Goal: Task Accomplishment & Management: Use online tool/utility

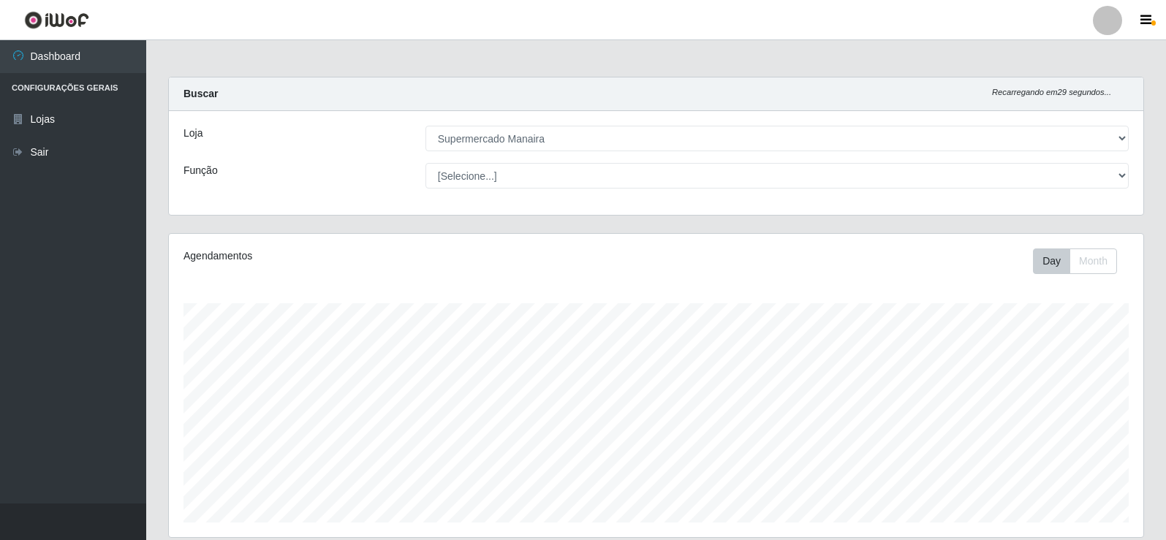
select select "443"
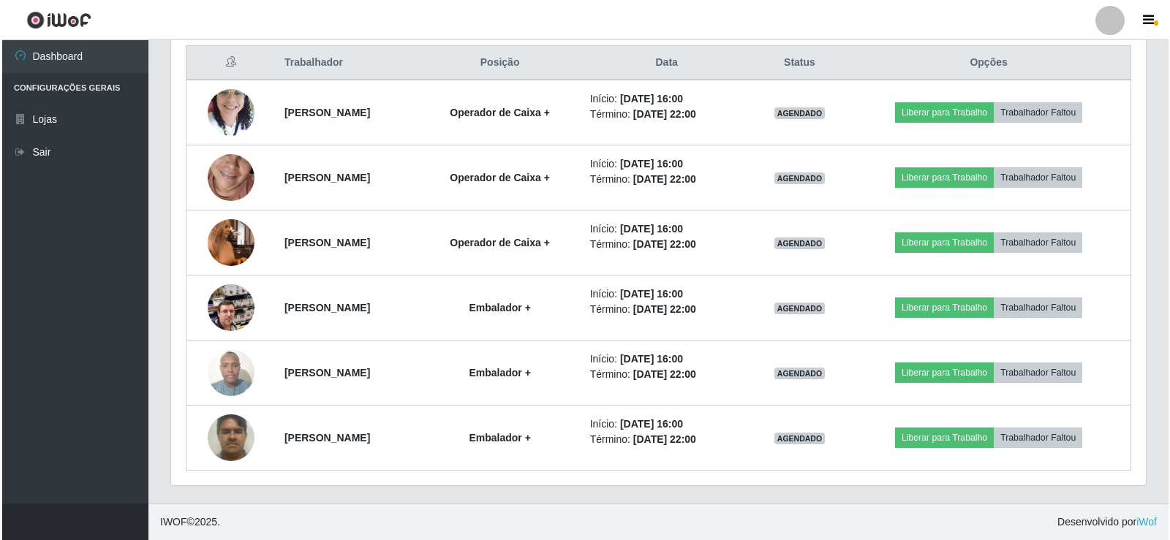
scroll to position [303, 974]
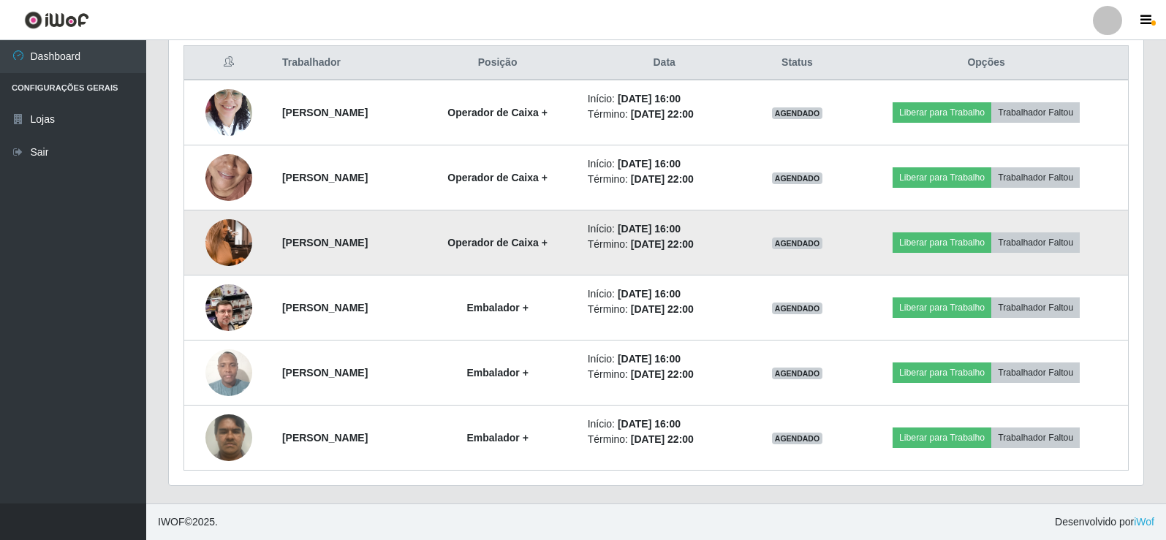
click at [239, 238] on img at bounding box center [228, 242] width 47 height 83
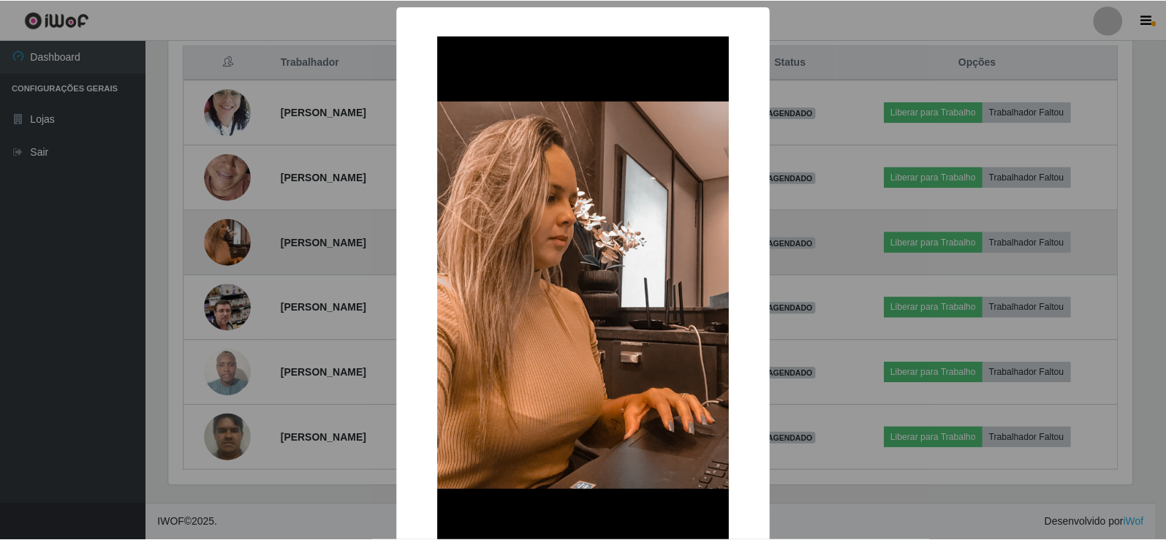
scroll to position [303, 967]
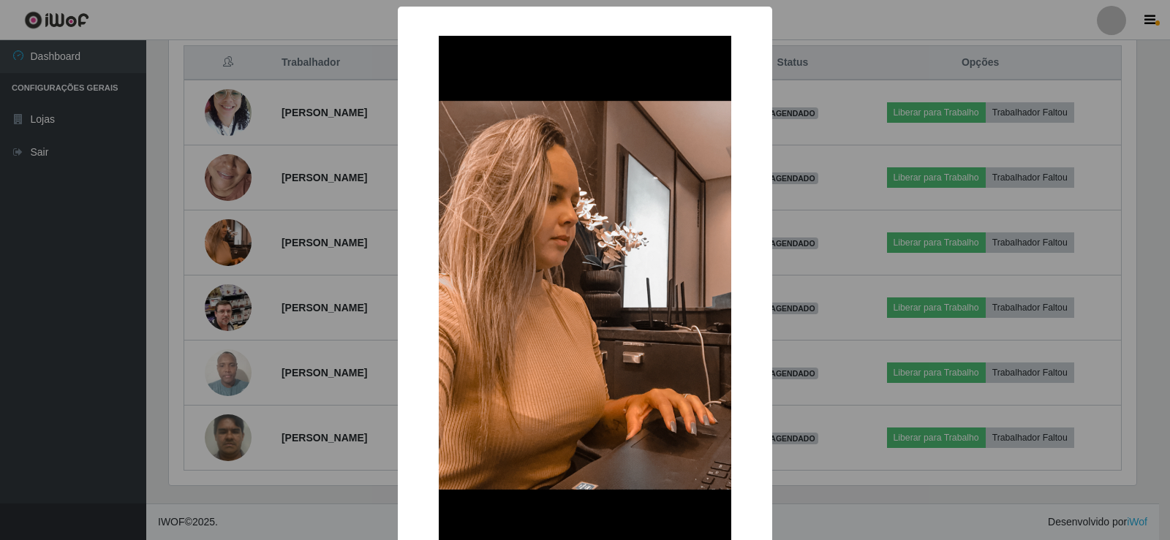
click at [539, 321] on img at bounding box center [585, 296] width 292 height 520
click at [221, 238] on div "× OK Cancel" at bounding box center [585, 270] width 1170 height 540
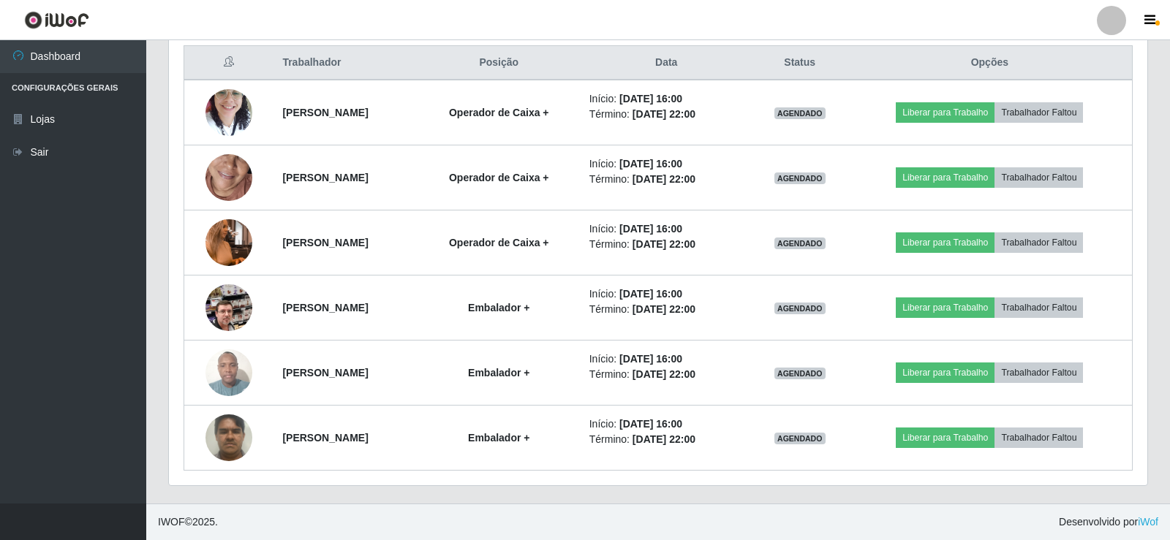
scroll to position [303, 974]
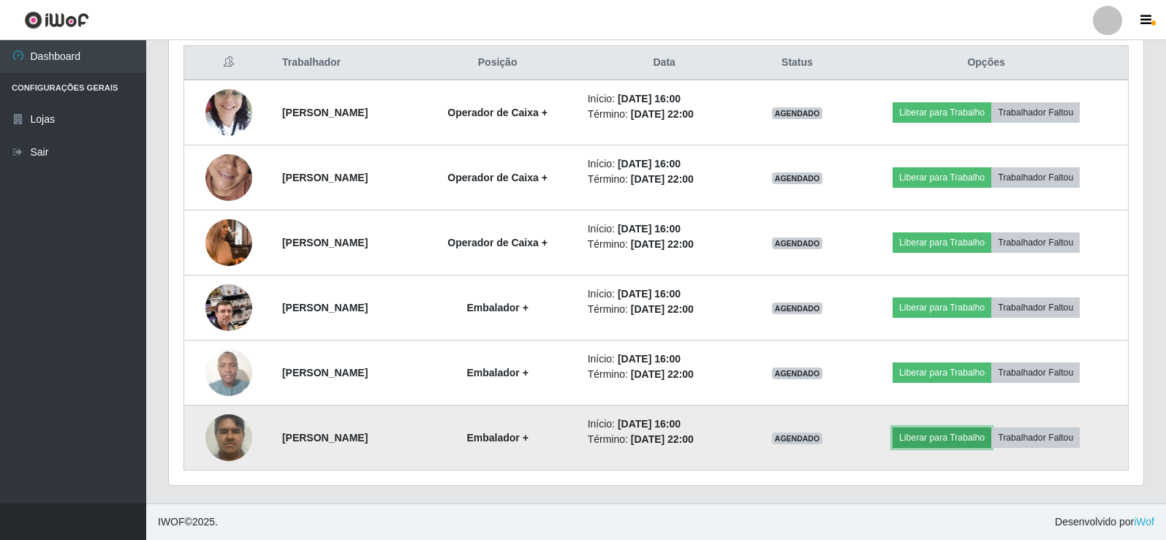
click at [939, 438] on button "Liberar para Trabalho" at bounding box center [941, 438] width 99 height 20
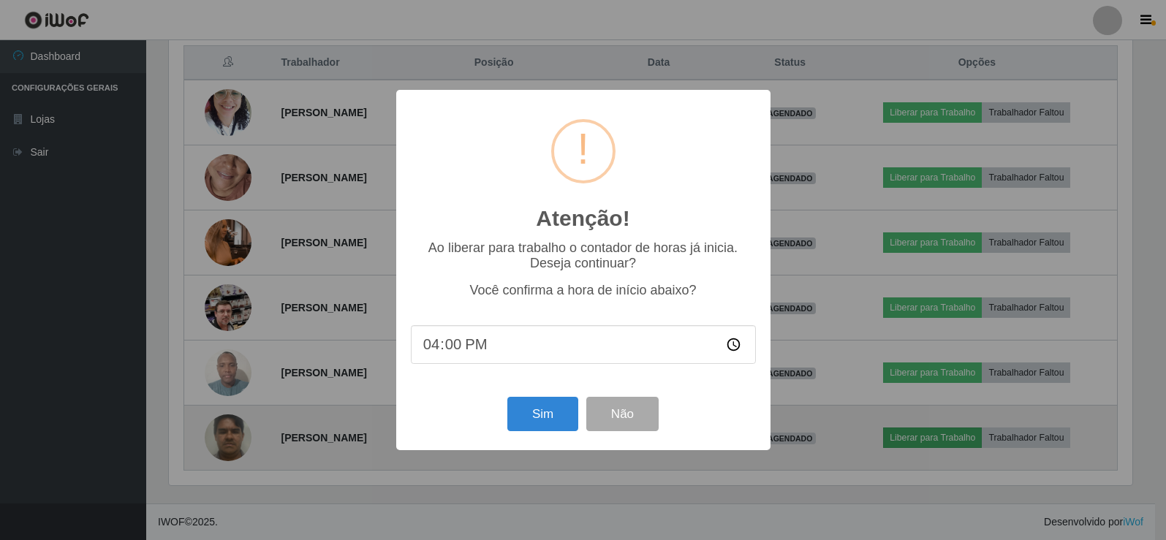
scroll to position [303, 967]
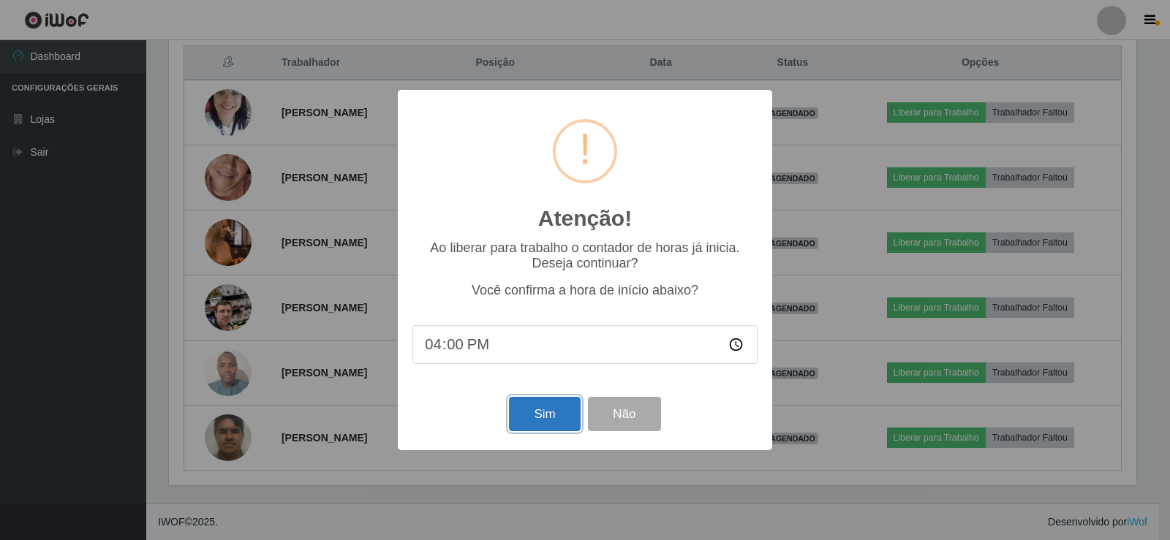
click at [558, 420] on button "Sim" at bounding box center [544, 414] width 71 height 34
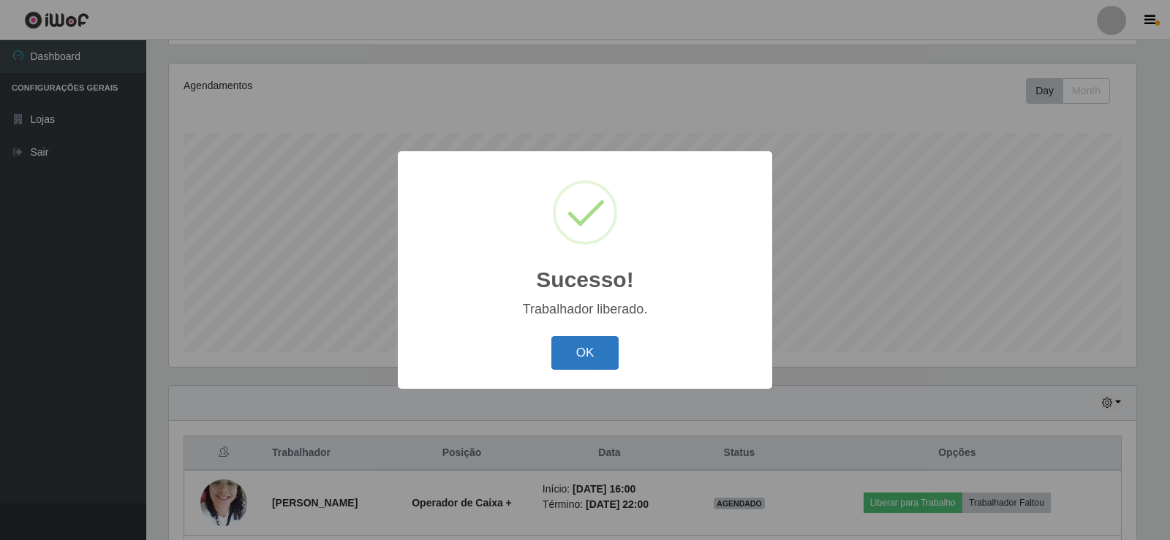
click at [594, 365] on button "OK" at bounding box center [585, 353] width 68 height 34
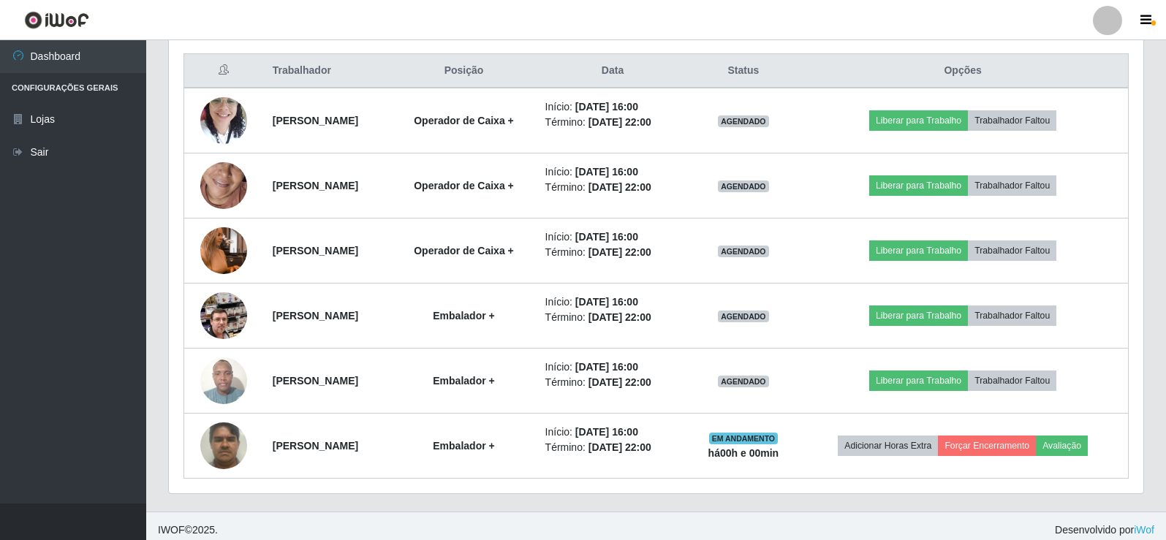
scroll to position [561, 0]
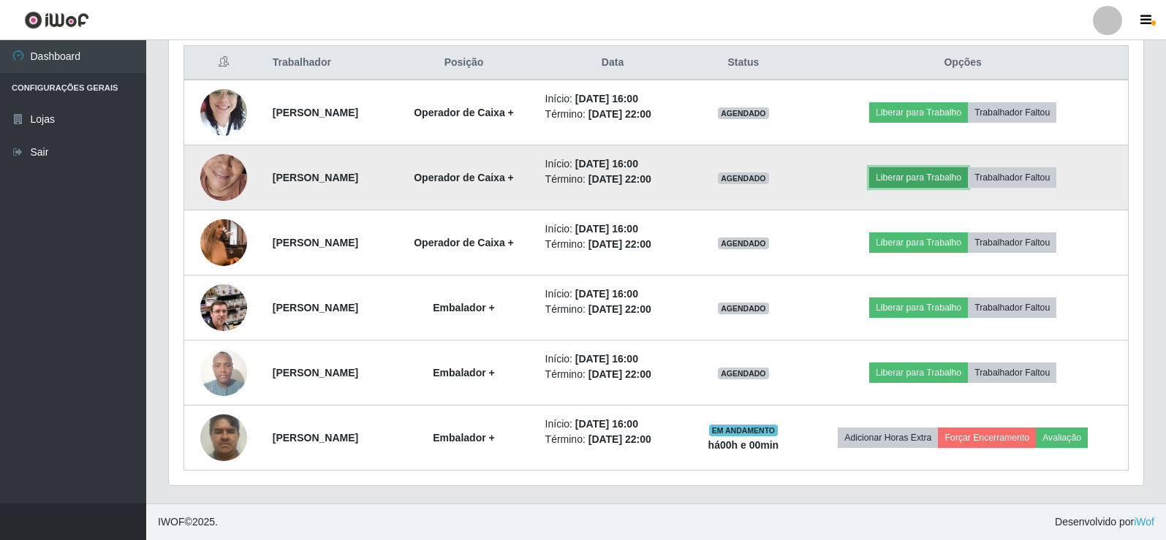
click at [943, 184] on button "Liberar para Trabalho" at bounding box center [918, 177] width 99 height 20
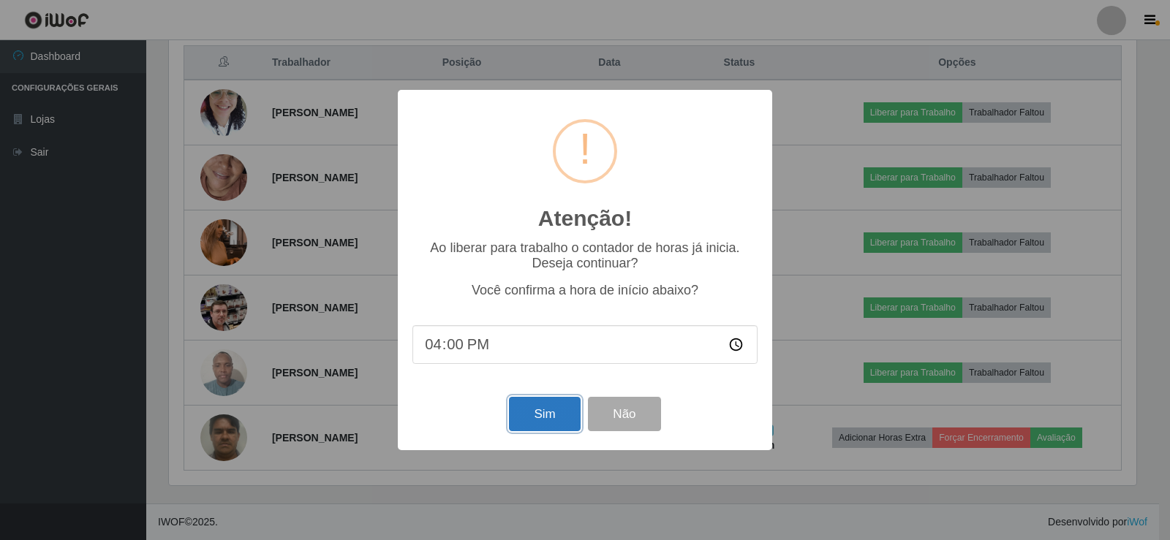
click at [556, 423] on button "Sim" at bounding box center [544, 414] width 71 height 34
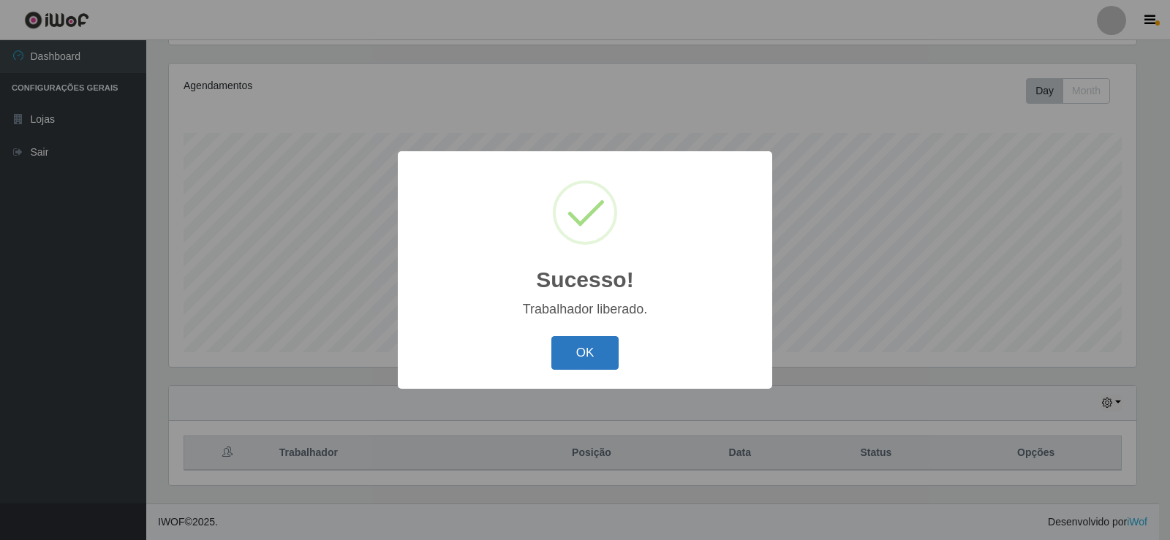
click at [568, 358] on button "OK" at bounding box center [585, 353] width 68 height 34
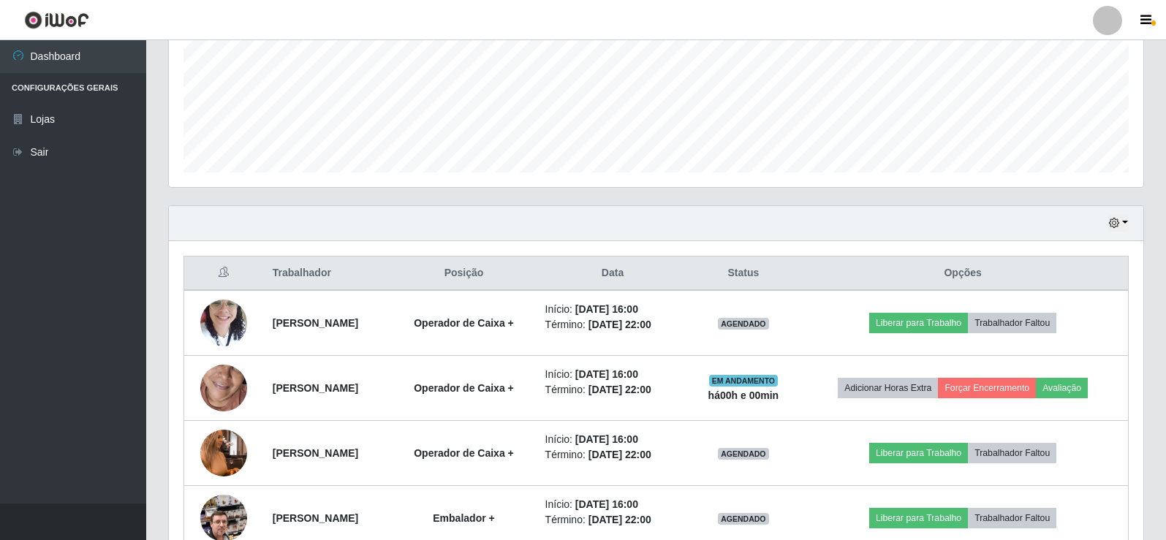
scroll to position [371, 0]
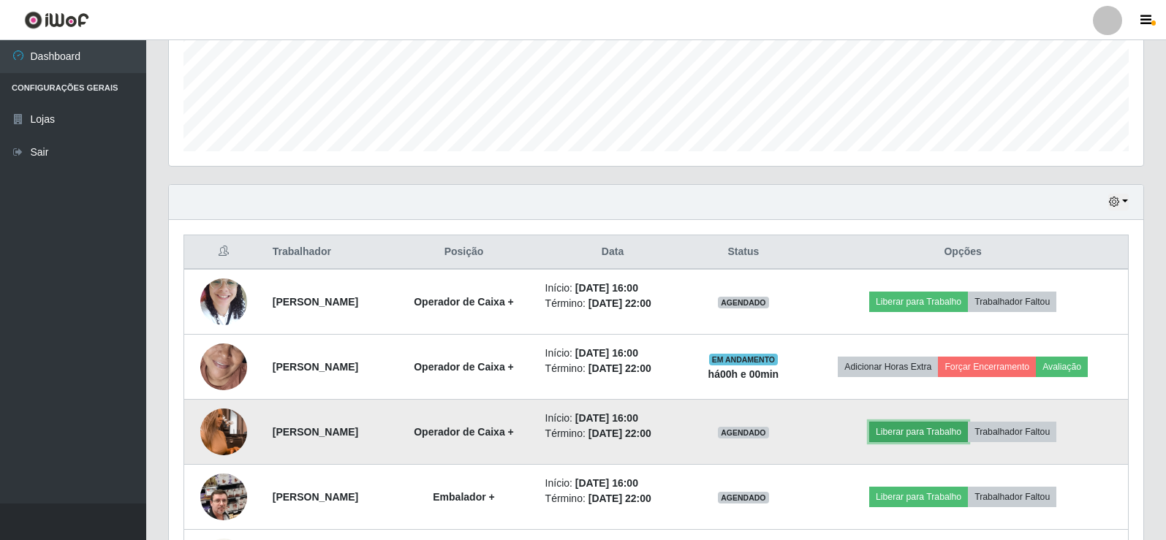
click at [968, 434] on button "Liberar para Trabalho" at bounding box center [918, 432] width 99 height 20
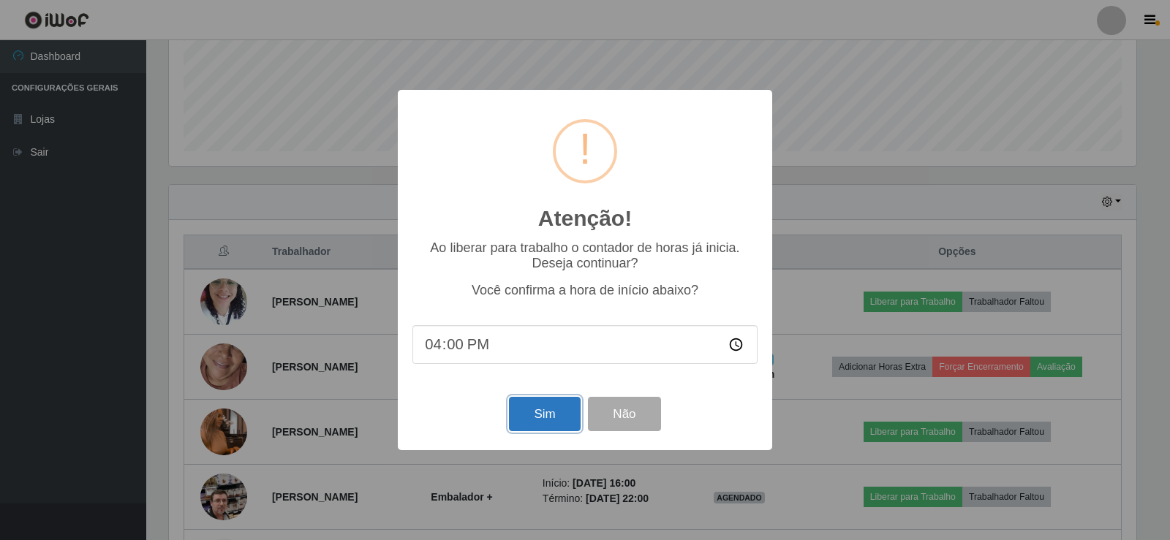
click at [523, 416] on button "Sim" at bounding box center [544, 414] width 71 height 34
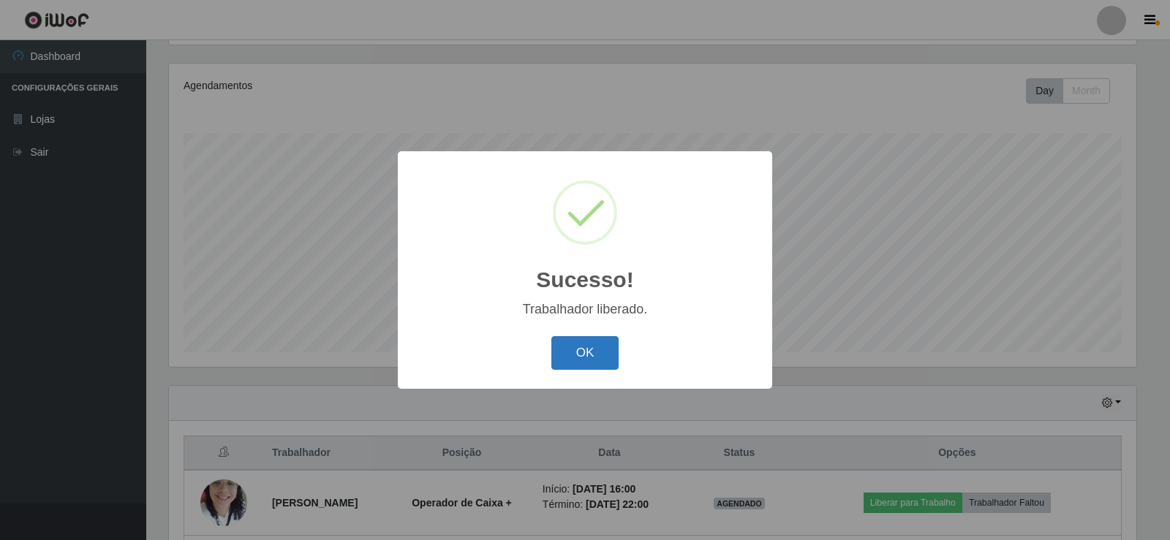
click at [590, 355] on button "OK" at bounding box center [585, 353] width 68 height 34
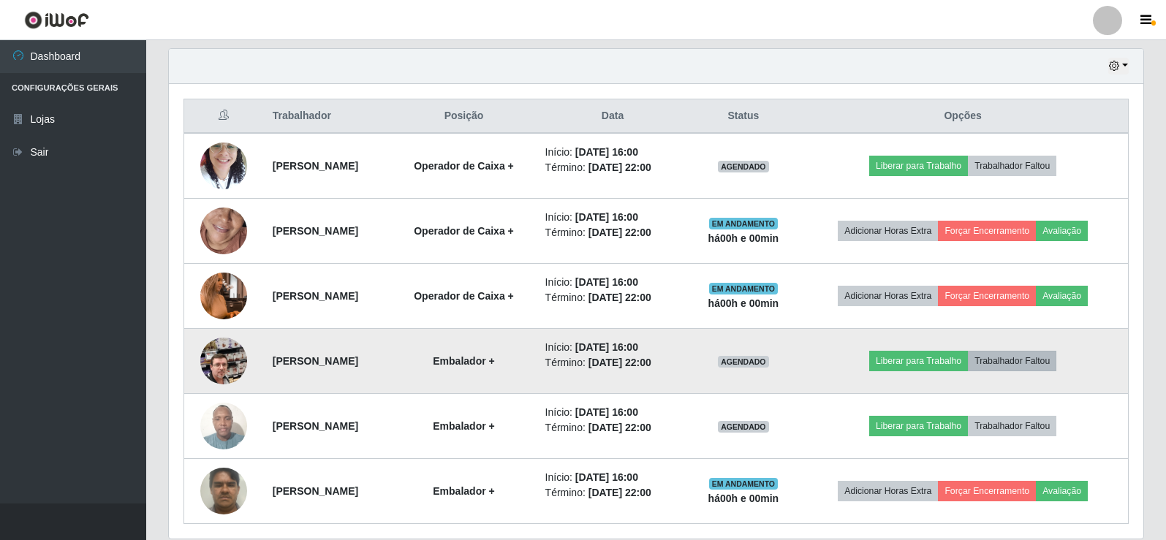
scroll to position [0, 0]
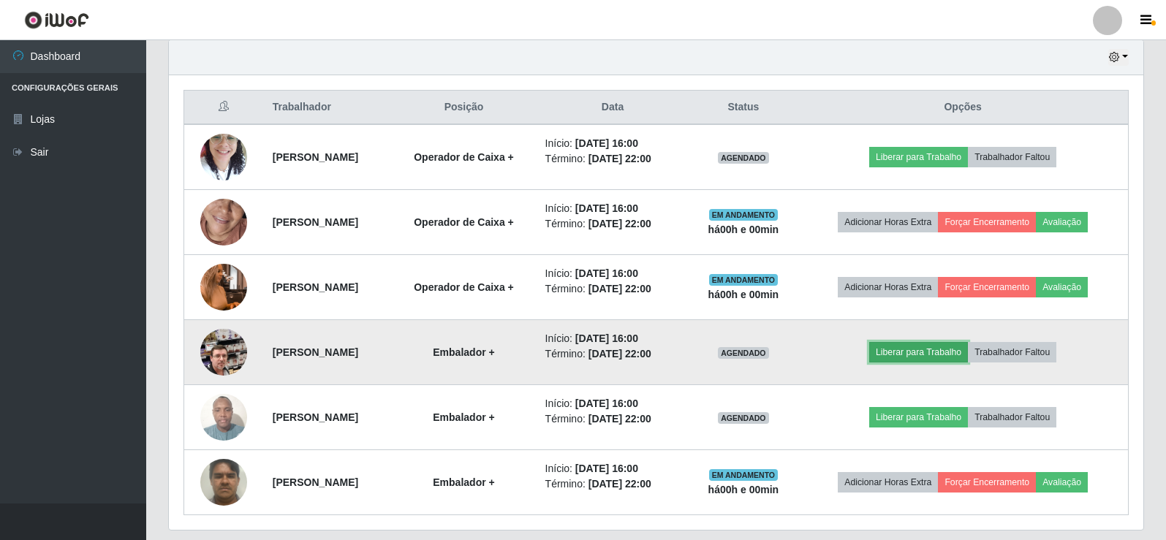
click at [911, 353] on button "Liberar para Trabalho" at bounding box center [918, 352] width 99 height 20
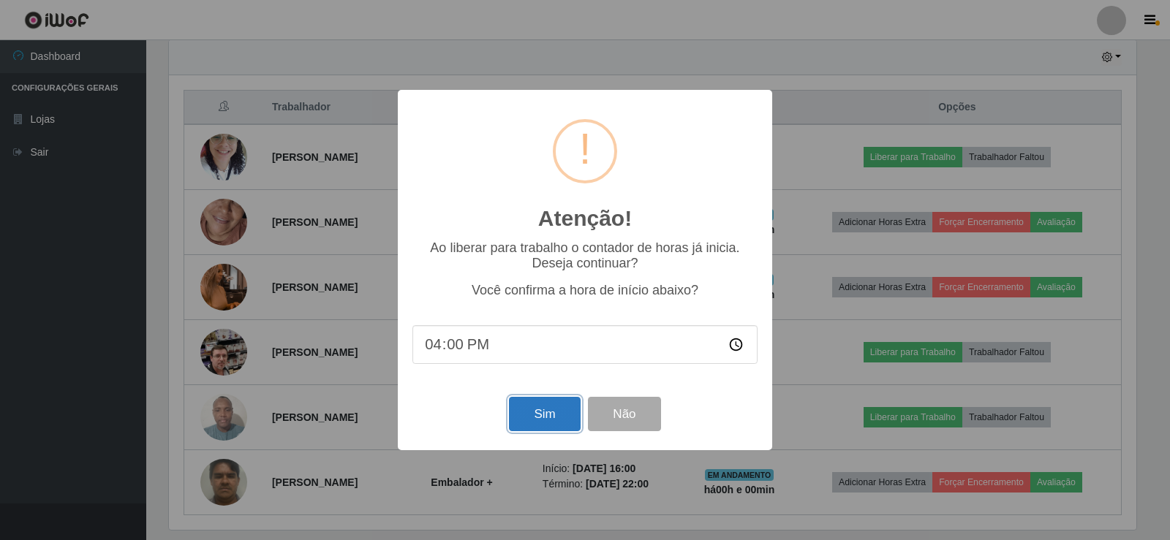
click at [557, 421] on button "Sim" at bounding box center [544, 414] width 71 height 34
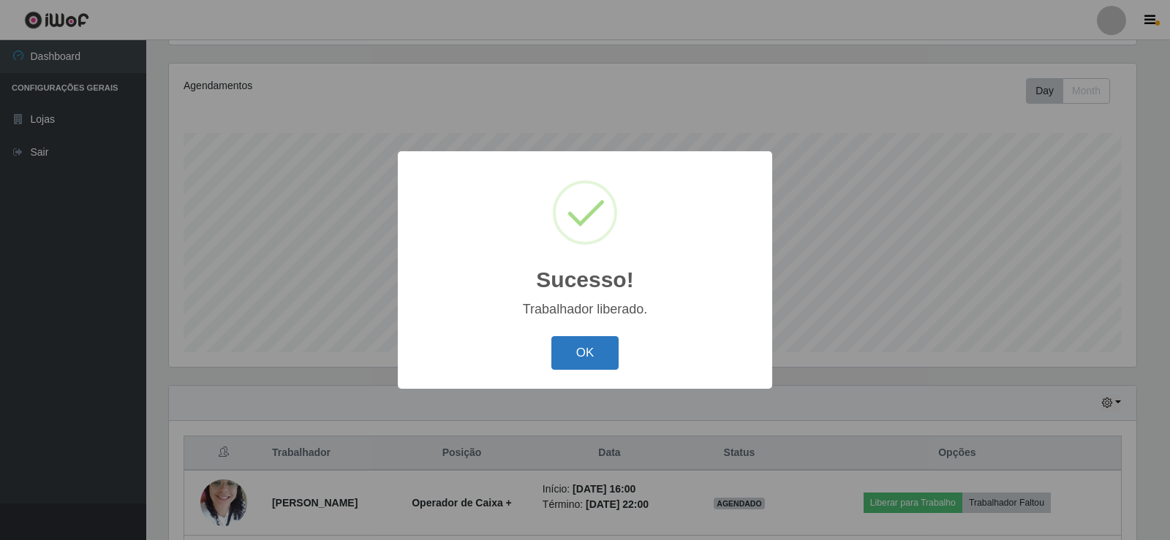
click at [599, 351] on button "OK" at bounding box center [585, 353] width 68 height 34
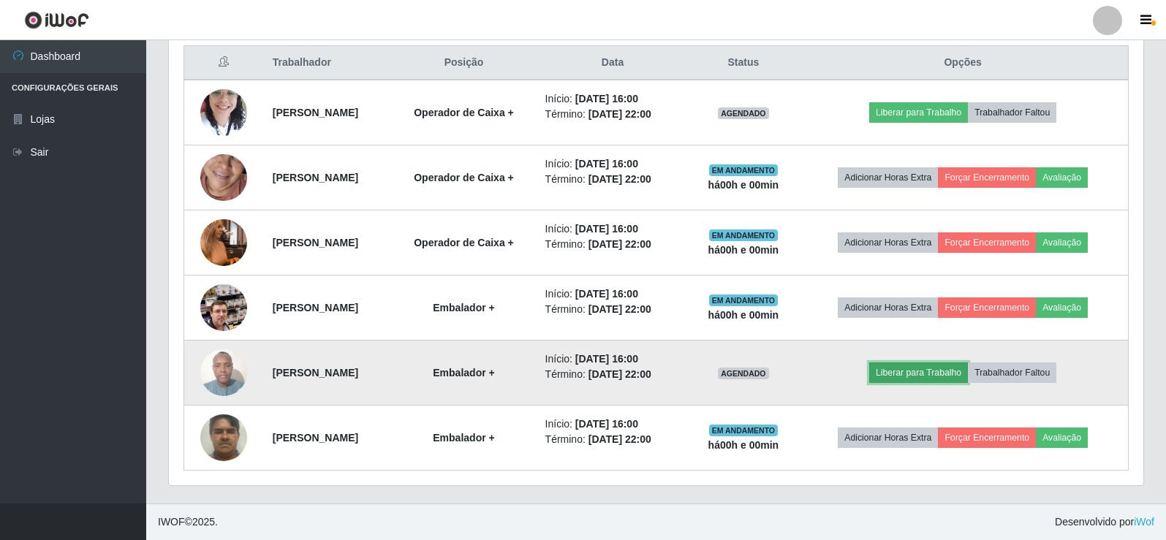
click at [903, 374] on button "Liberar para Trabalho" at bounding box center [918, 373] width 99 height 20
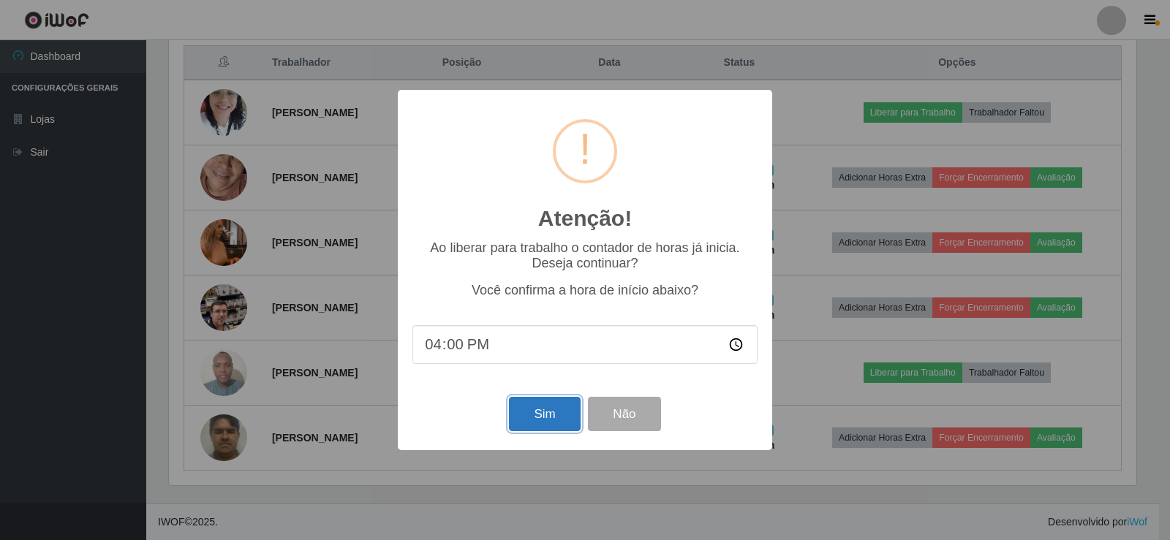
click at [563, 421] on button "Sim" at bounding box center [544, 414] width 71 height 34
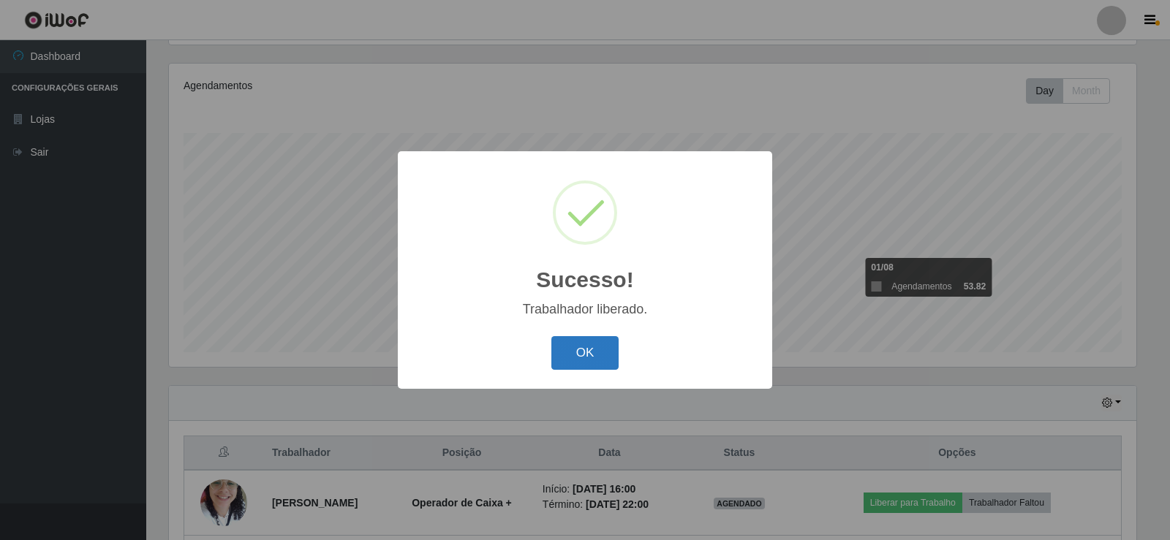
click at [579, 350] on button "OK" at bounding box center [585, 353] width 68 height 34
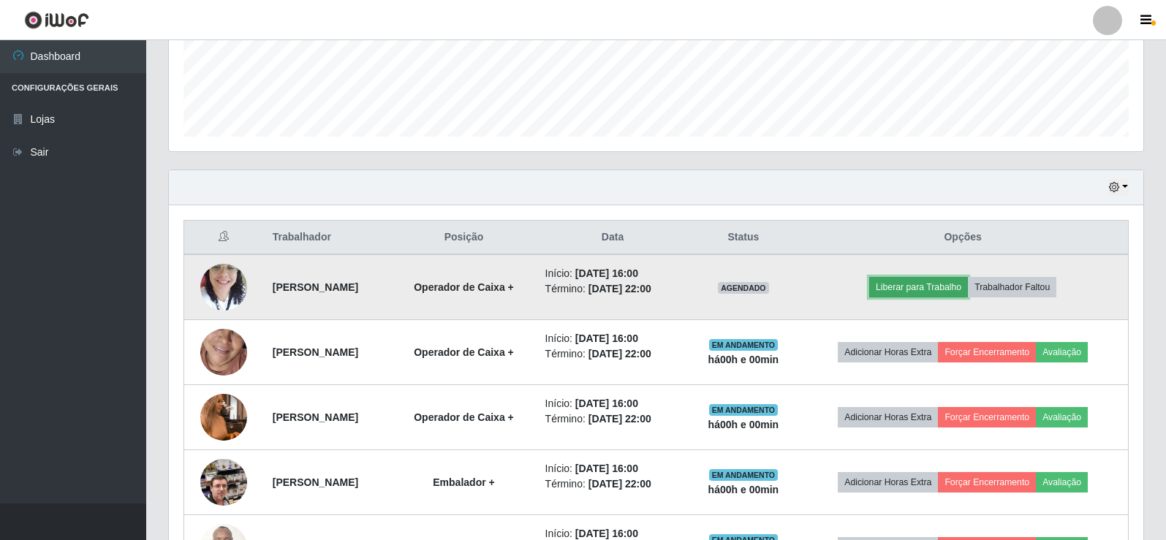
click at [944, 287] on button "Liberar para Trabalho" at bounding box center [918, 287] width 99 height 20
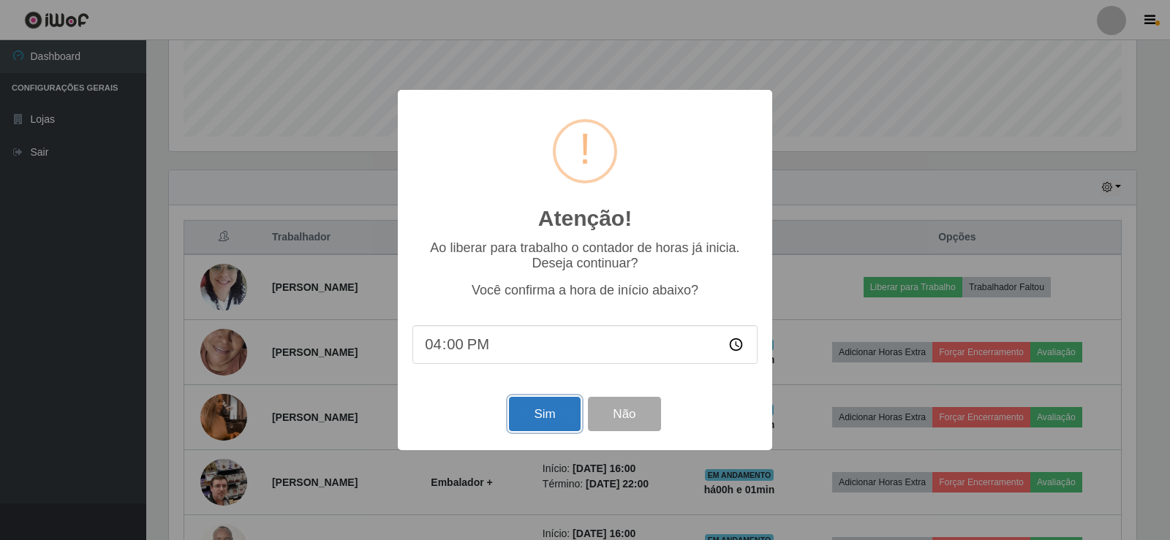
click at [556, 426] on button "Sim" at bounding box center [544, 414] width 71 height 34
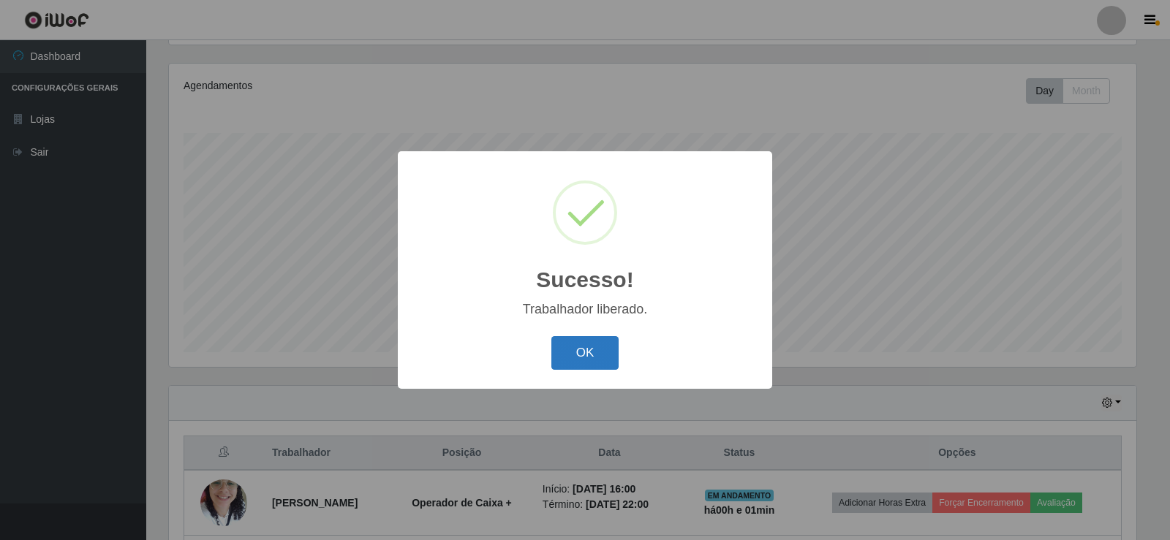
click at [599, 346] on button "OK" at bounding box center [585, 353] width 68 height 34
